Goal: Task Accomplishment & Management: Complete application form

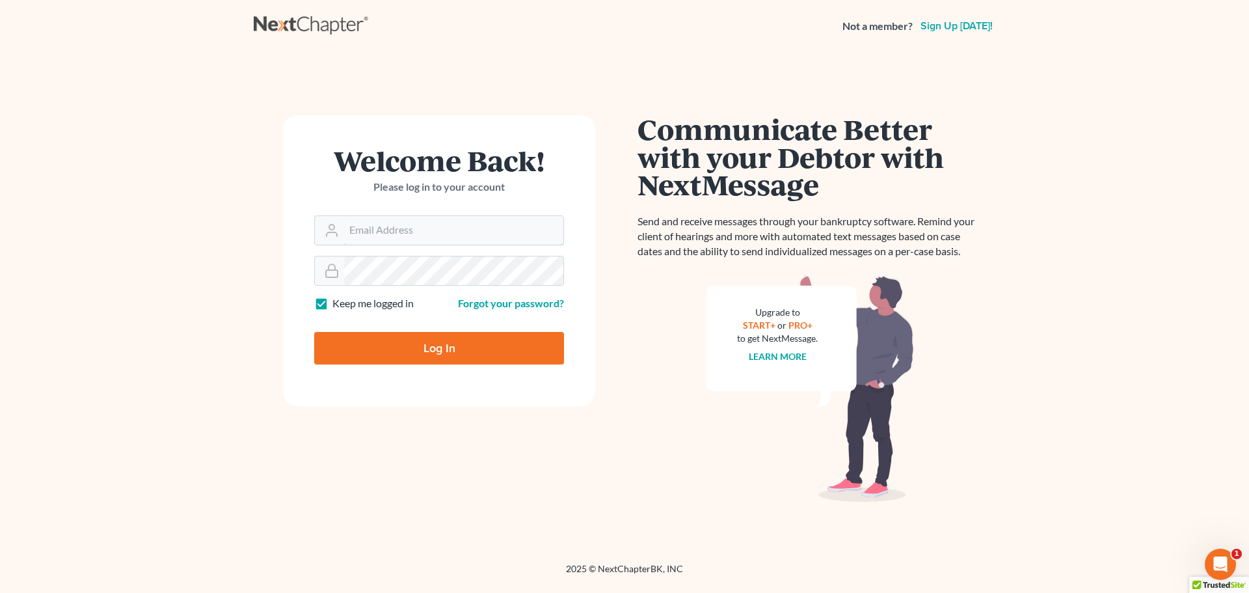
type input "[PERSON_NAME][EMAIL_ADDRESS][DOMAIN_NAME]"
click at [410, 354] on input "Log In" at bounding box center [439, 348] width 250 height 33
type input "Thinking..."
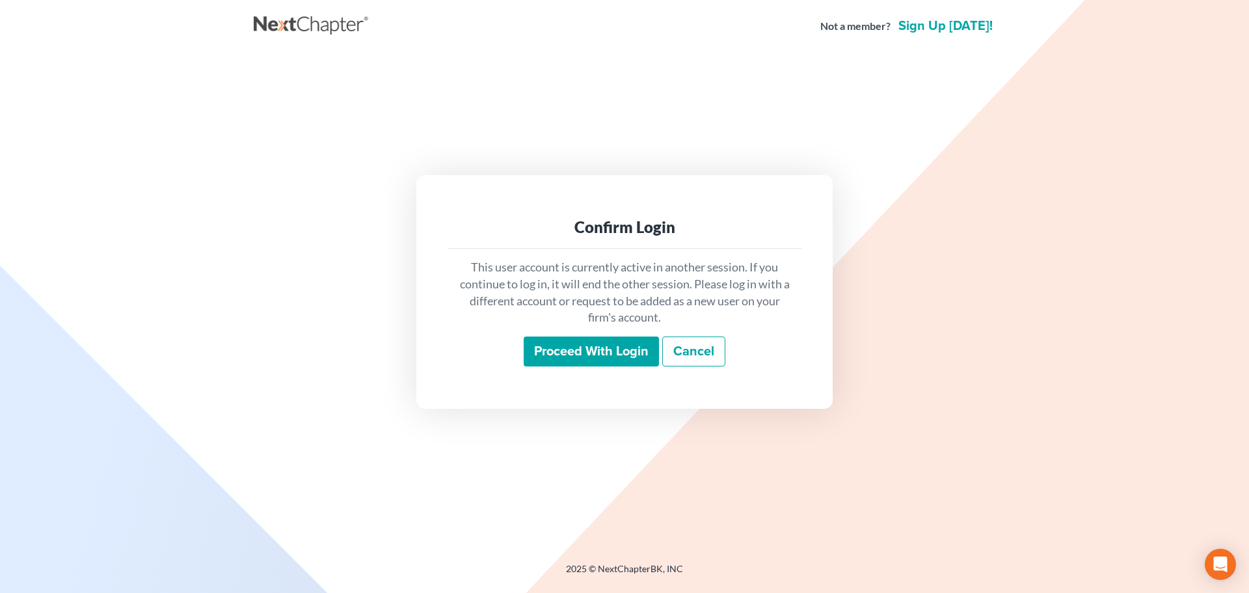
drag, startPoint x: 613, startPoint y: 349, endPoint x: 604, endPoint y: 347, distance: 9.3
click at [613, 349] on input "Proceed with login" at bounding box center [591, 351] width 135 height 30
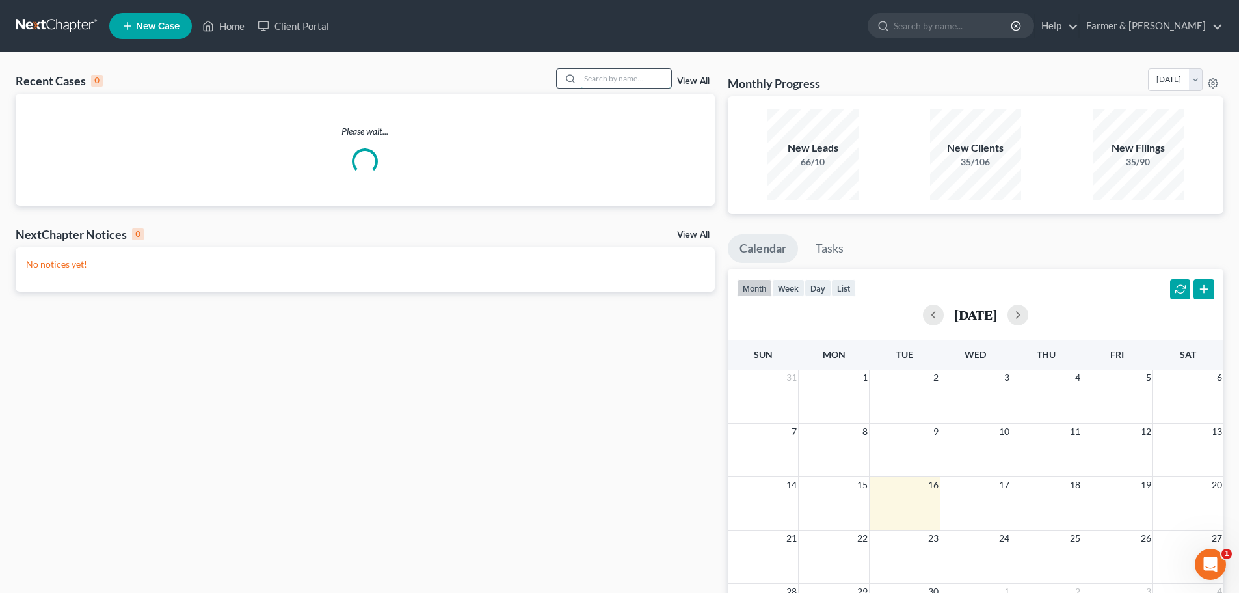
click at [591, 84] on input "search" at bounding box center [625, 78] width 91 height 19
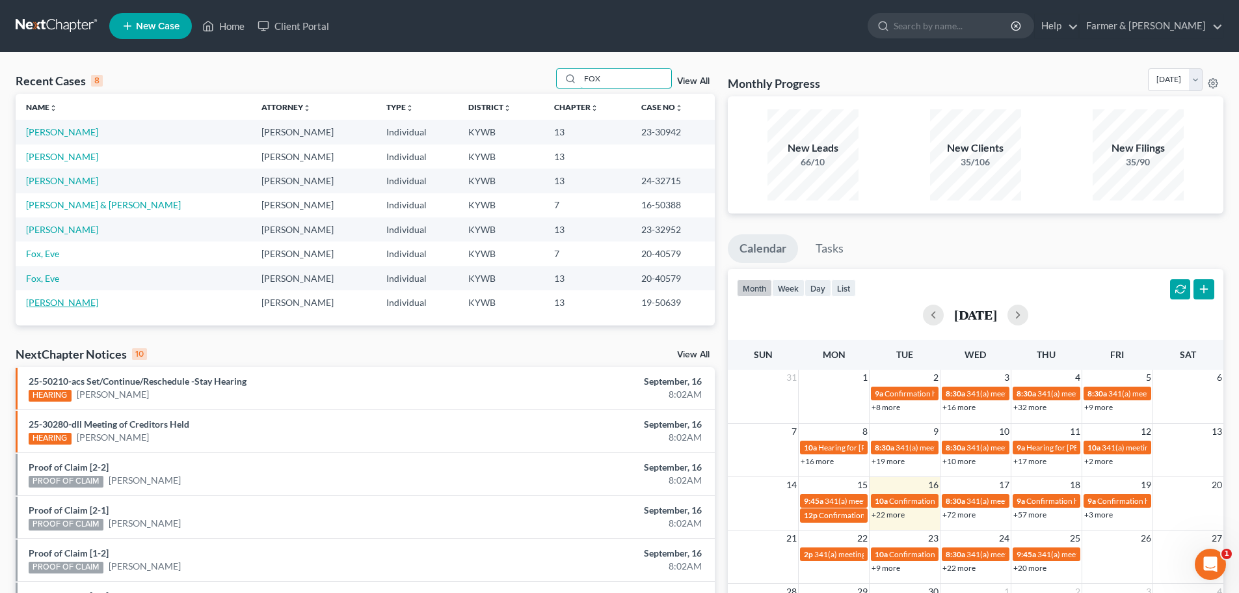
type input "FOX"
click at [55, 301] on link "Fox, Jeremy" at bounding box center [62, 302] width 72 height 11
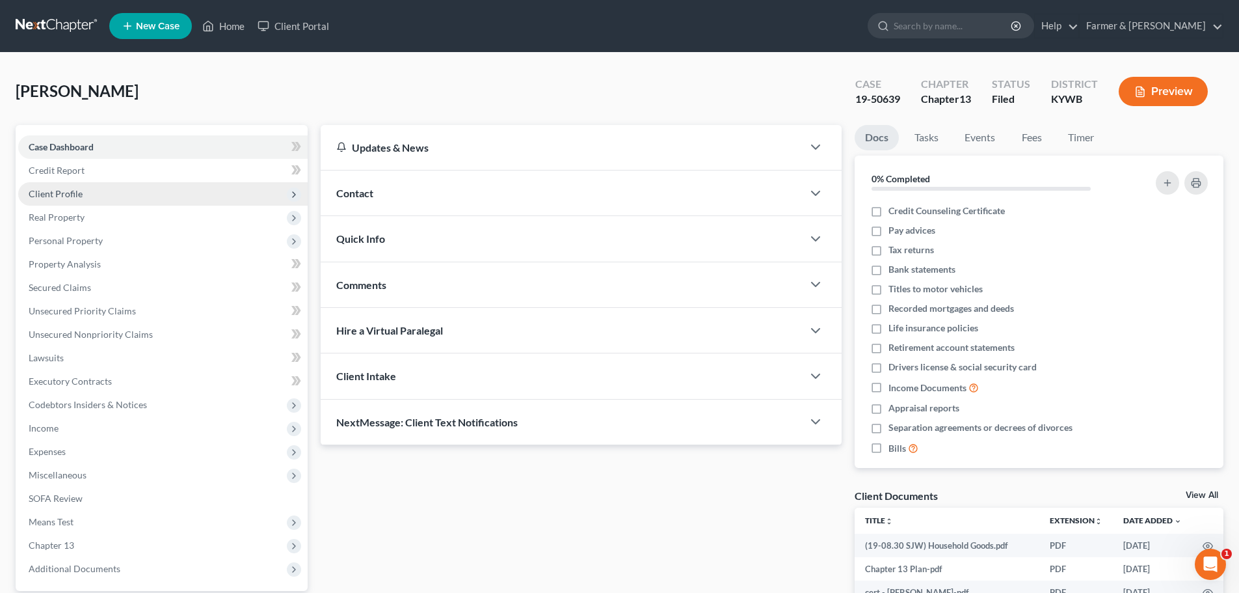
click at [100, 197] on span "Client Profile" at bounding box center [162, 193] width 289 height 23
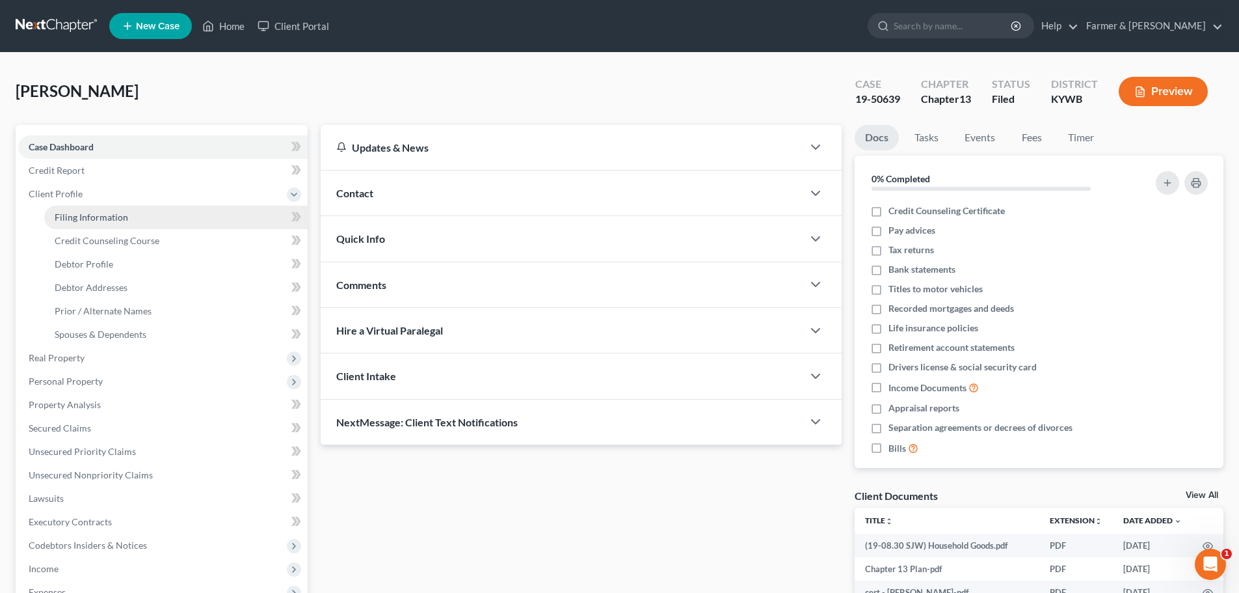
click at [135, 219] on link "Filing Information" at bounding box center [175, 217] width 263 height 23
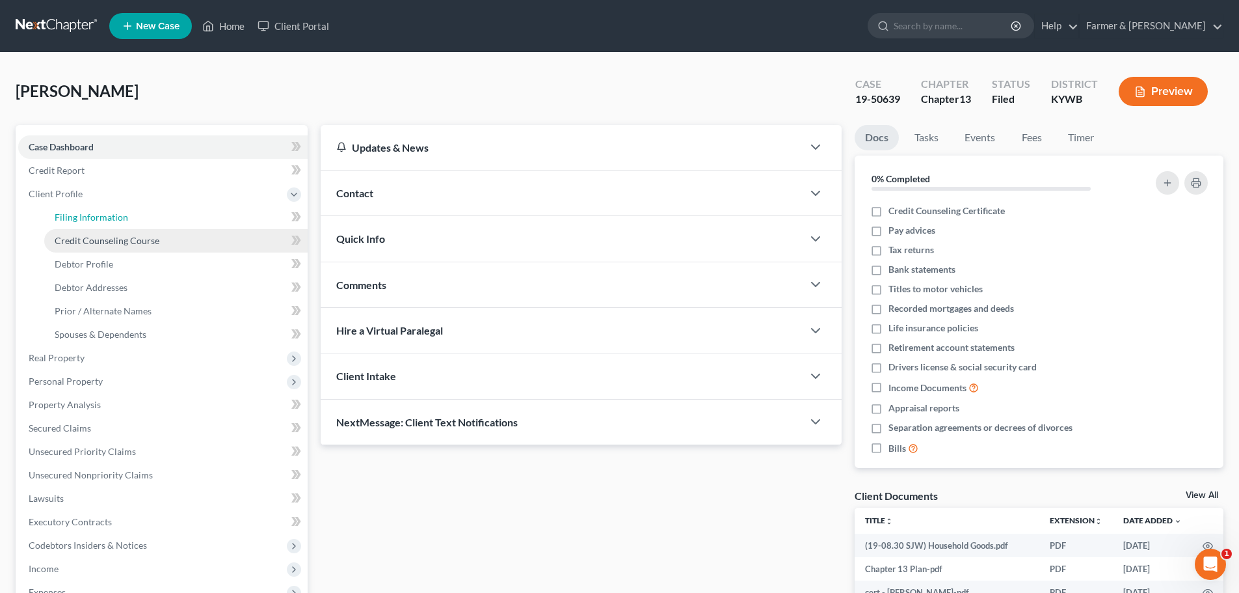
select select "1"
select select "0"
select select "3"
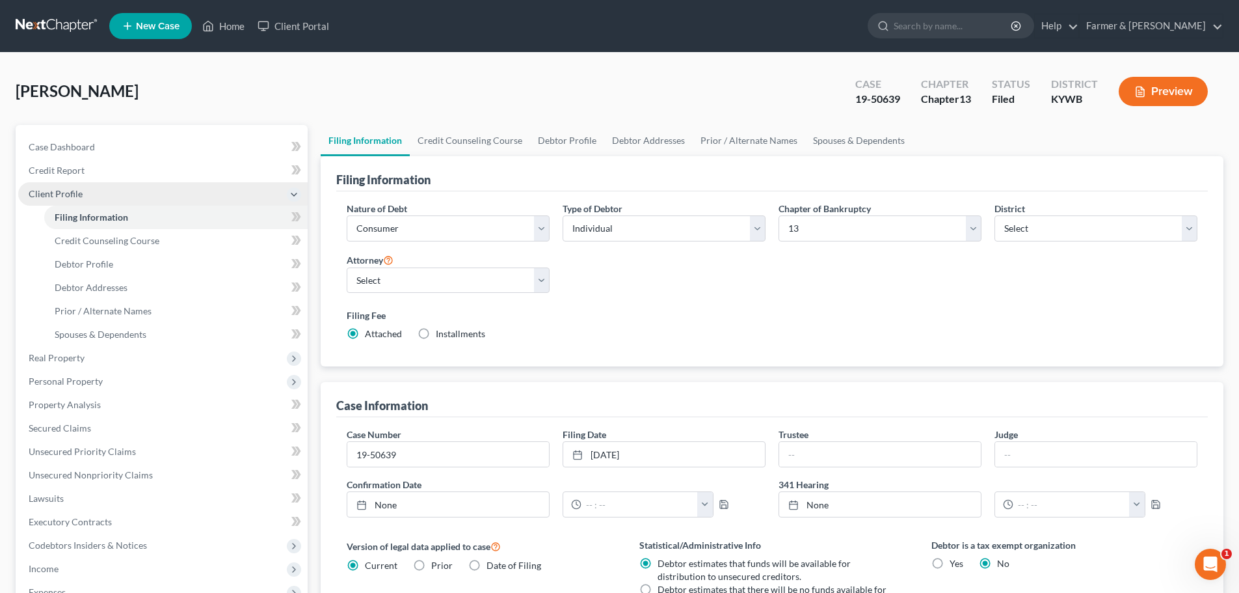
click at [110, 201] on span "Client Profile" at bounding box center [162, 193] width 289 height 23
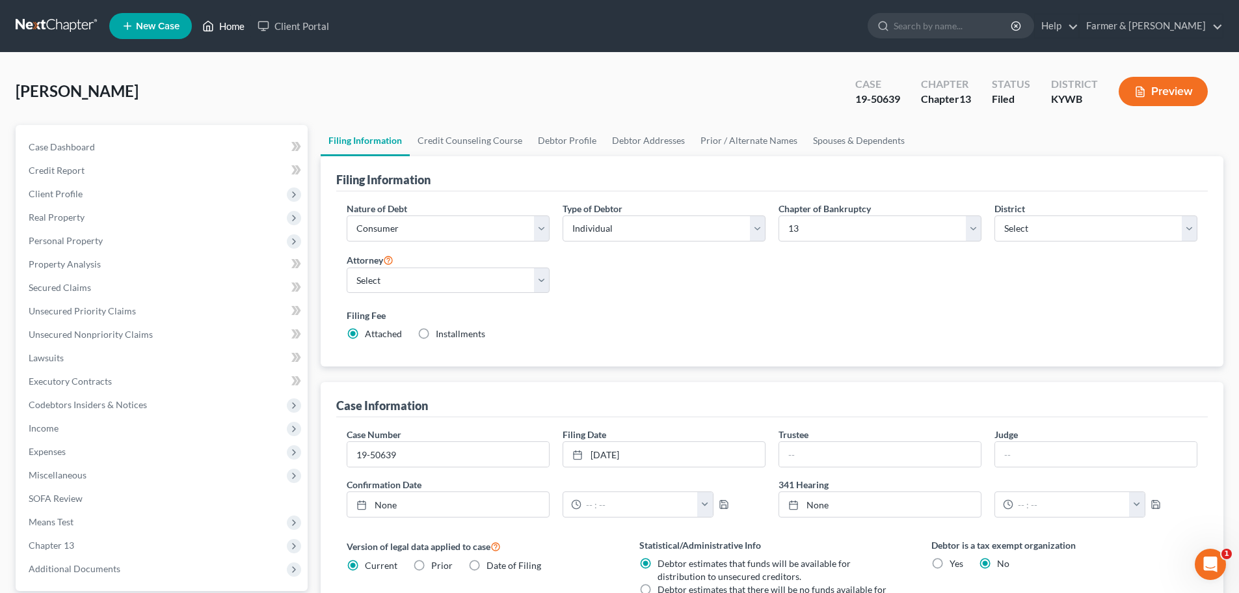
click at [236, 21] on link "Home" at bounding box center [223, 25] width 55 height 23
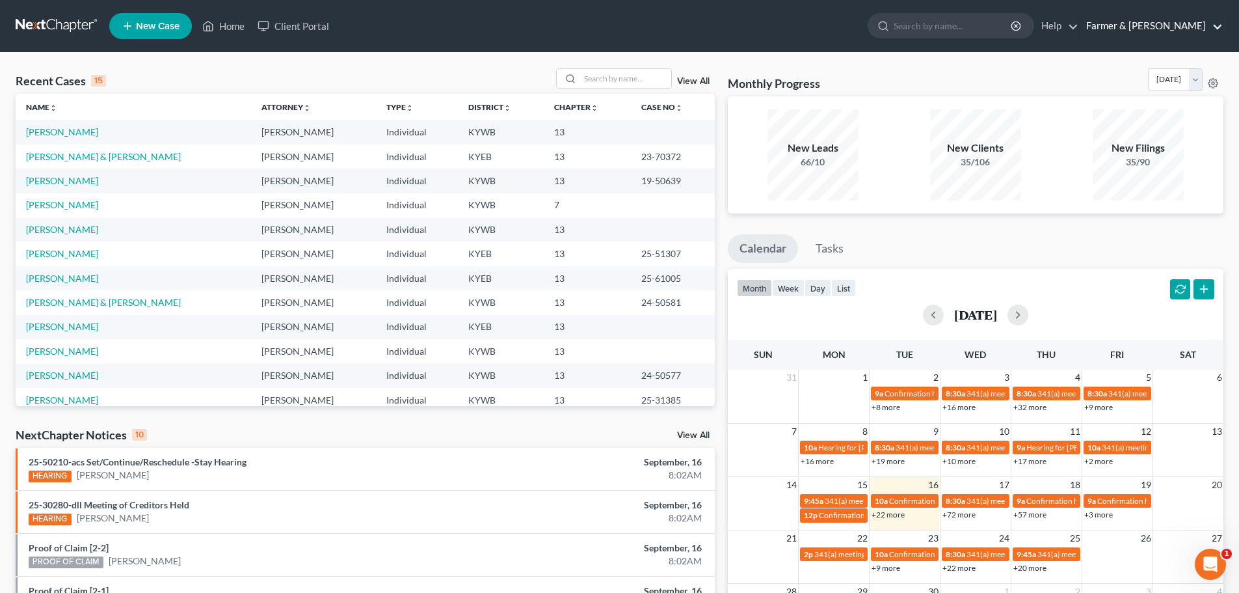
click at [1170, 20] on link "Farmer & Wright" at bounding box center [1151, 25] width 143 height 23
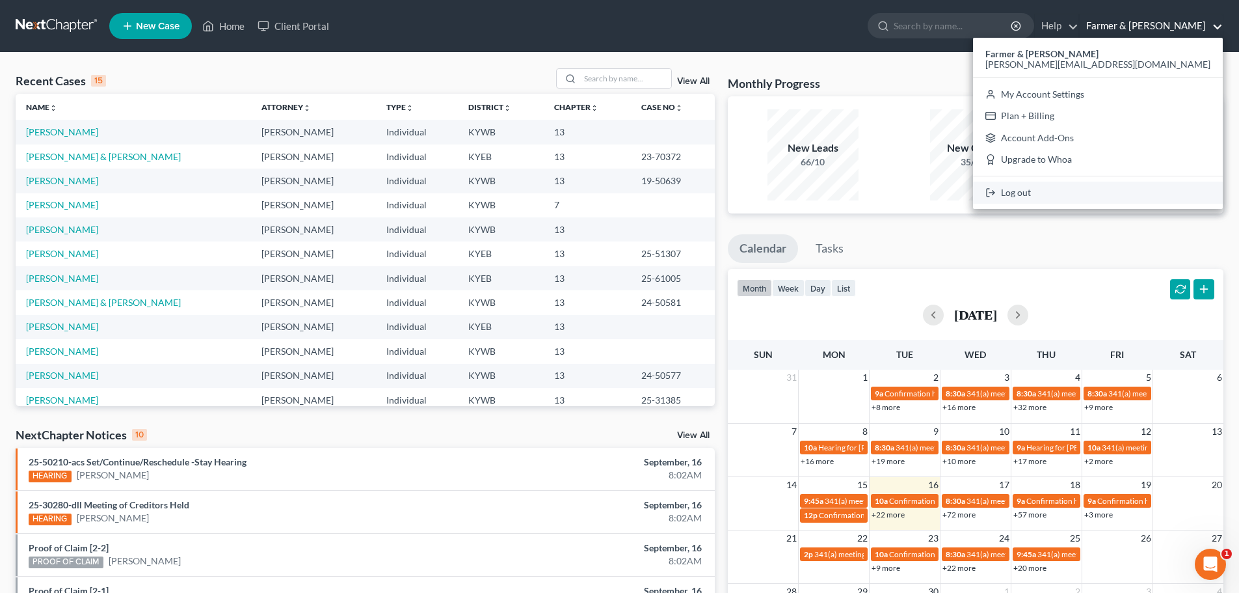
click at [1146, 193] on link "Log out" at bounding box center [1098, 192] width 250 height 22
